Goal: Task Accomplishment & Management: Use online tool/utility

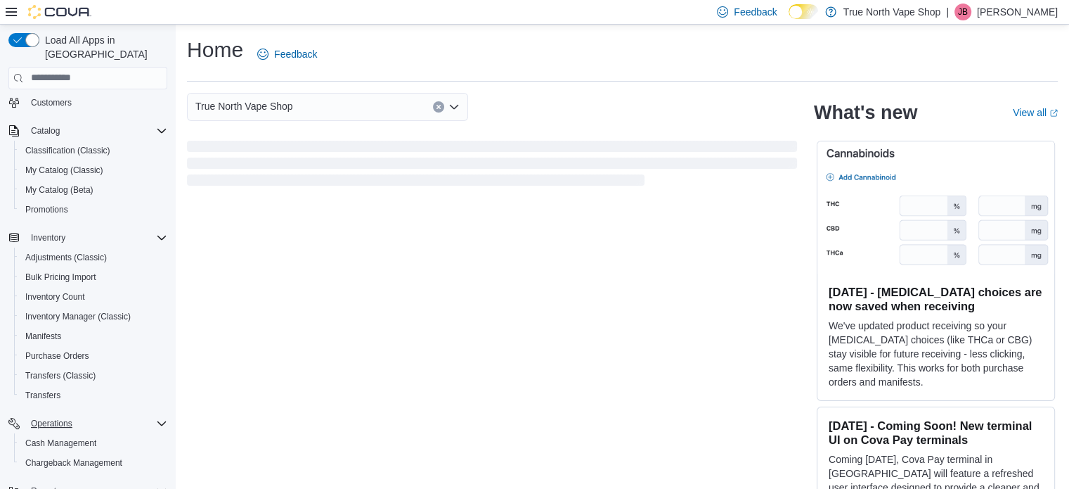
scroll to position [180, 0]
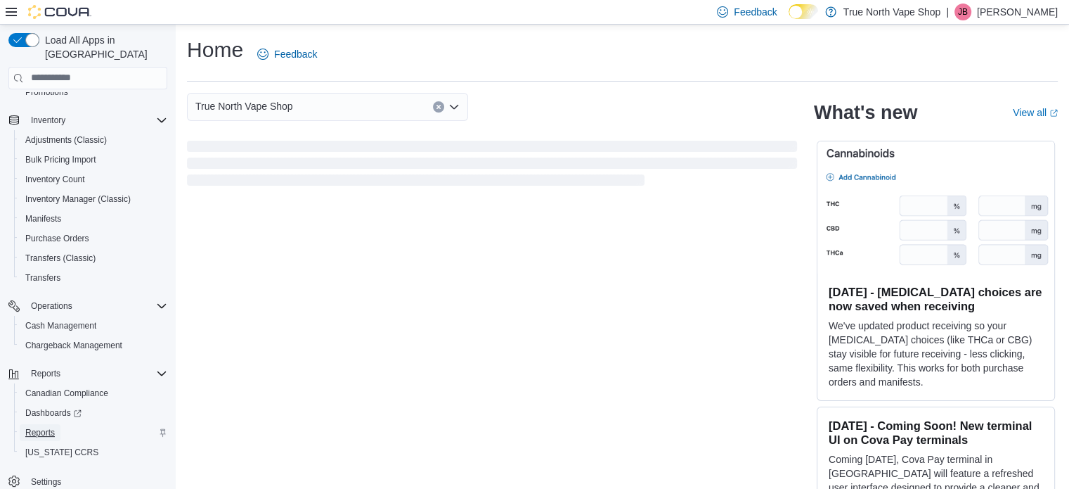
click at [41, 427] on span "Reports" at bounding box center [40, 432] width 30 height 11
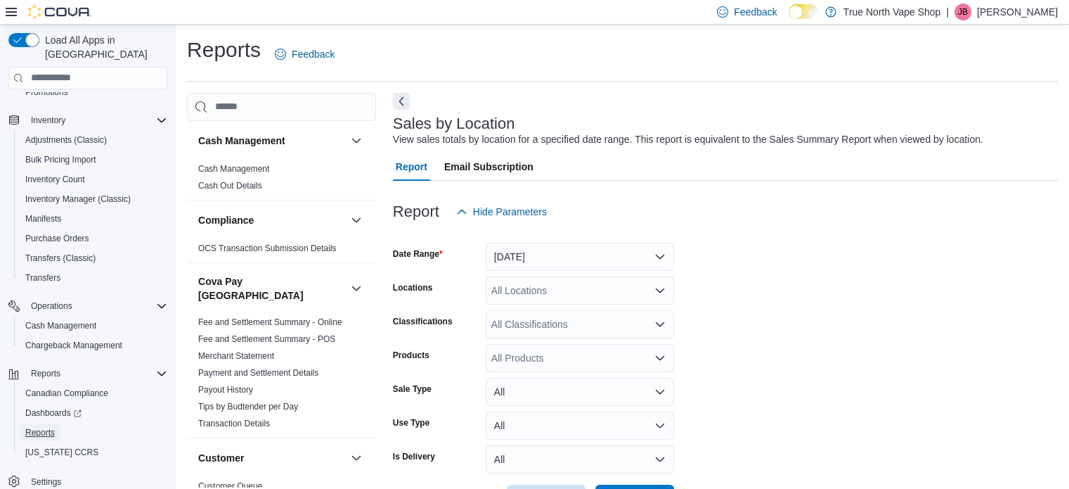
scroll to position [32, 0]
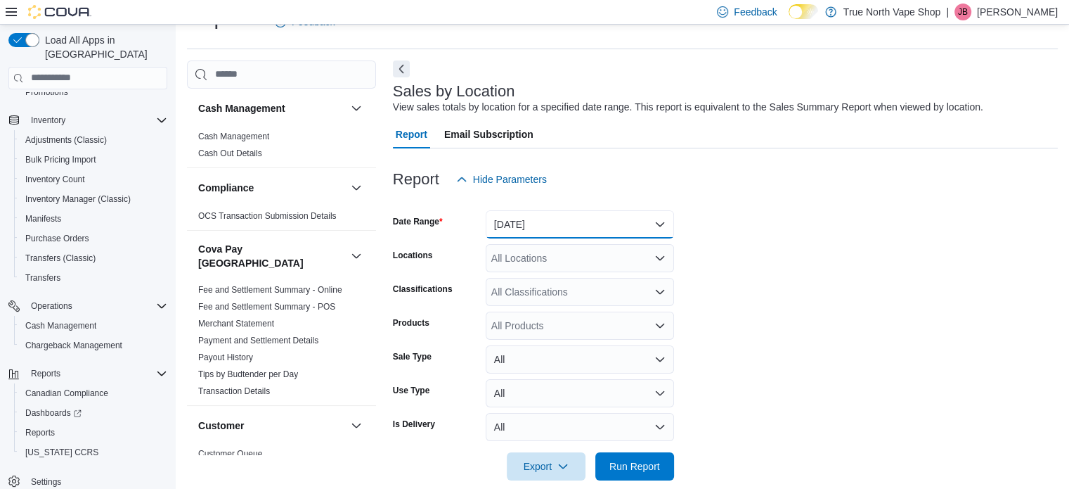
click at [568, 221] on button "Yesterday" at bounding box center [580, 224] width 188 height 28
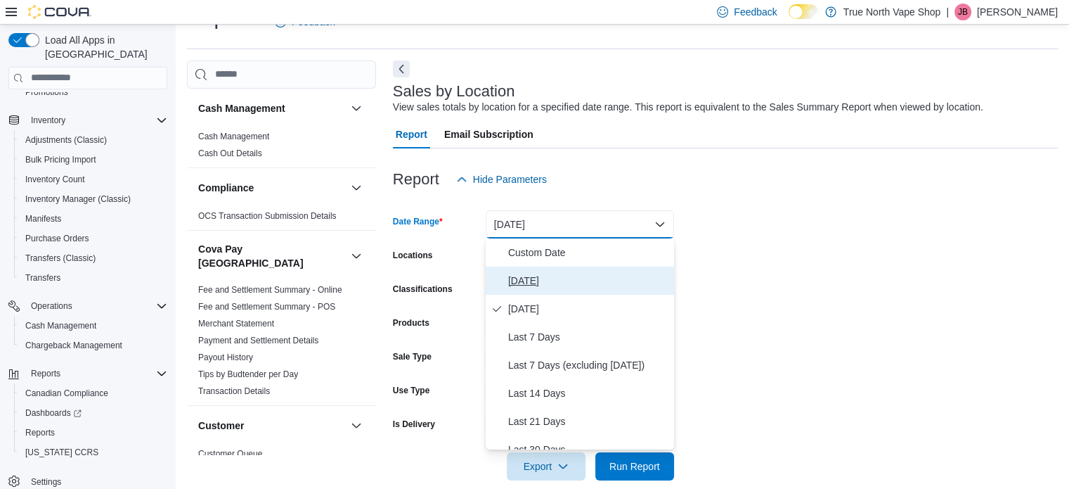
click at [527, 280] on span "Today" at bounding box center [588, 280] width 160 height 17
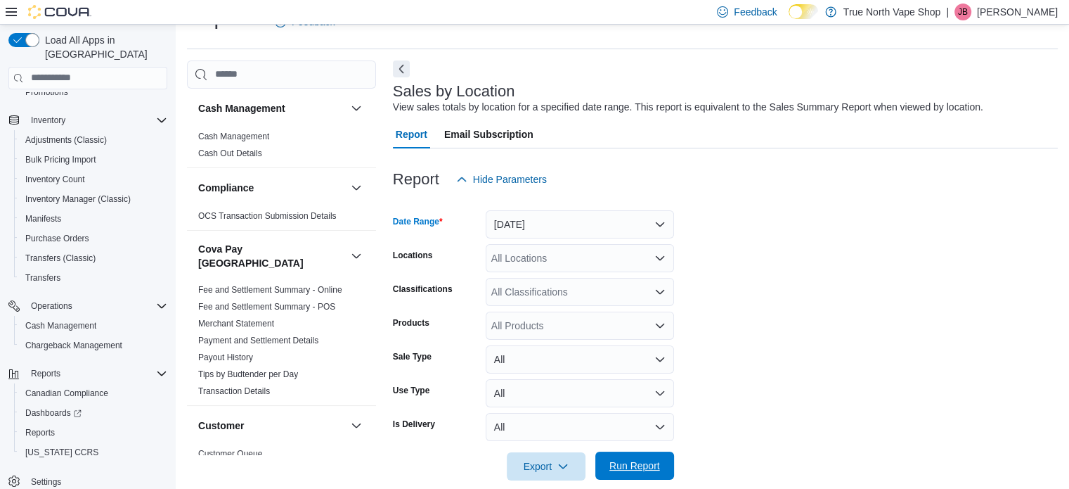
click at [633, 463] on span "Run Report" at bounding box center [634, 465] width 51 height 14
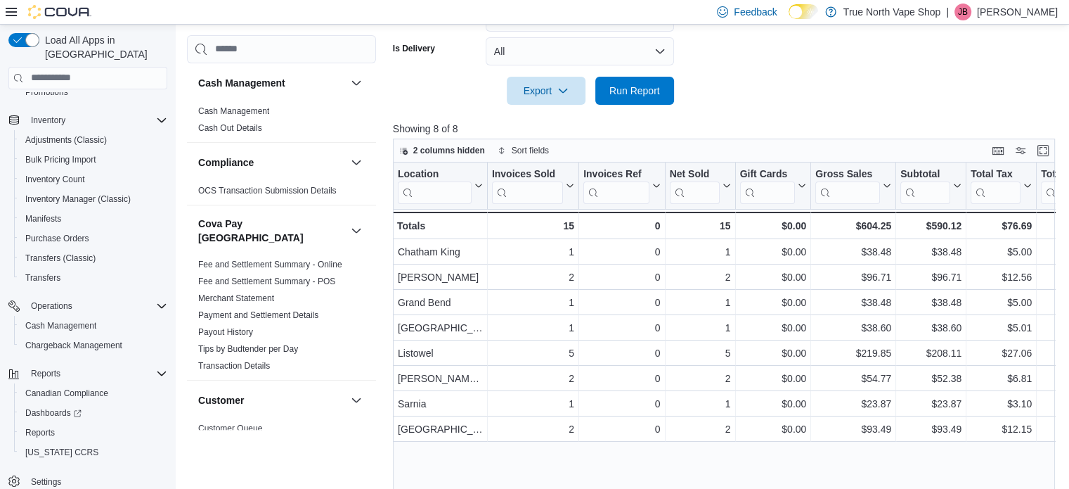
scroll to position [459, 0]
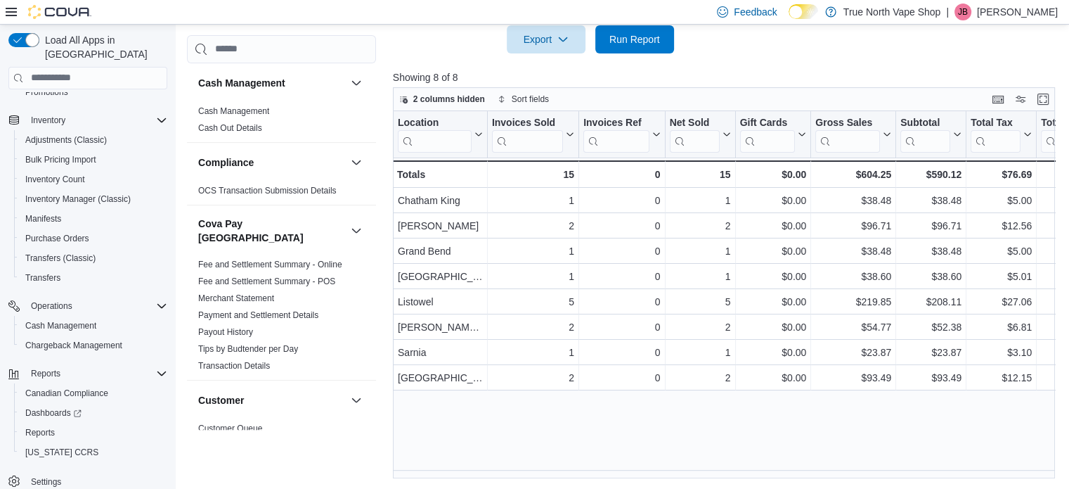
click at [1029, 7] on p "[PERSON_NAME]" at bounding box center [1017, 12] width 81 height 17
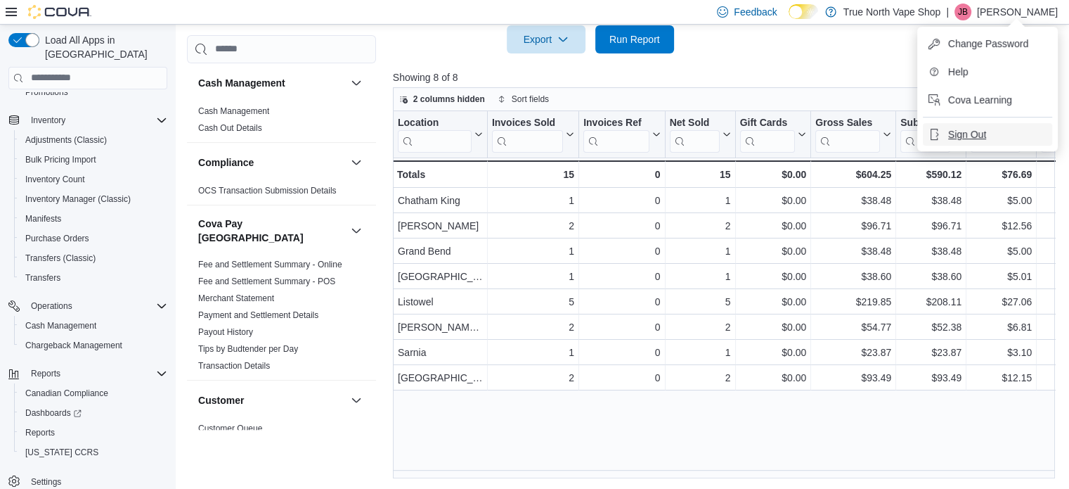
click at [972, 129] on span "Sign Out" at bounding box center [967, 134] width 38 height 14
